Goal: Book appointment/travel/reservation

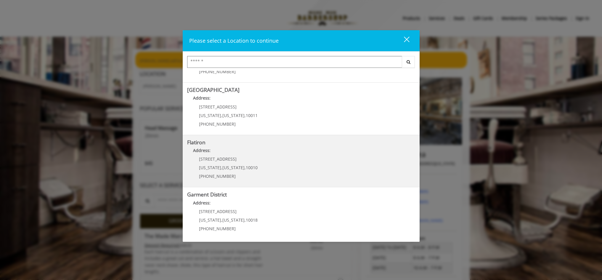
scroll to position [94, 0]
drag, startPoint x: 223, startPoint y: 157, endPoint x: 269, endPoint y: 134, distance: 51.8
click at [269, 134] on div "Flatiron Address: [STREET_ADDRESS][US_STATE][US_STATE] (917) 475-1765" at bounding box center [301, 160] width 237 height 52
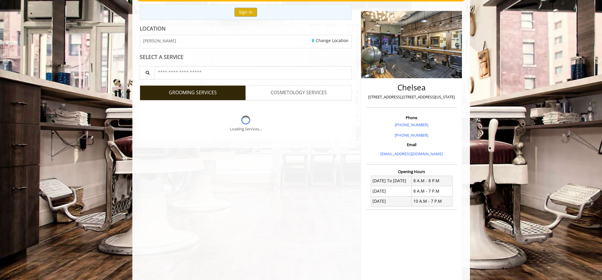
scroll to position [89, 0]
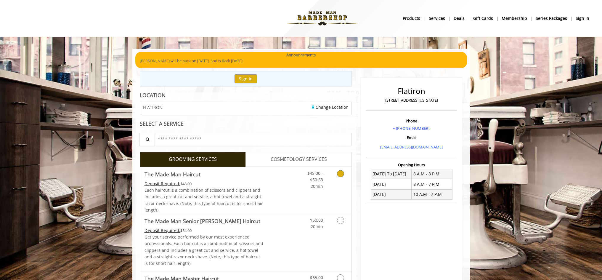
click at [342, 174] on icon "Grooming services" at bounding box center [340, 173] width 7 height 7
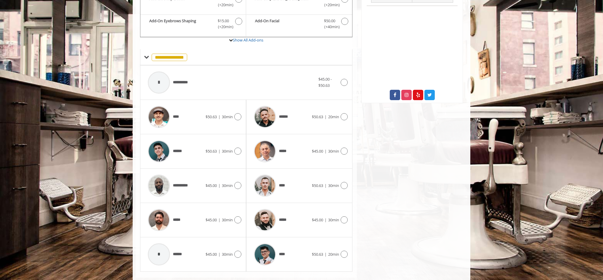
scroll to position [209, 0]
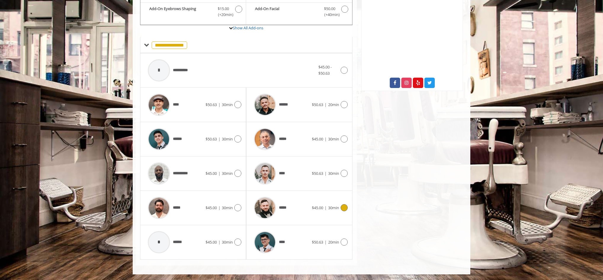
click at [313, 210] on span "$45.00 | 30min" at bounding box center [325, 208] width 27 height 6
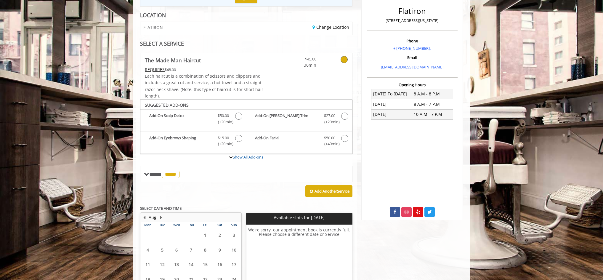
scroll to position [134, 0]
